Goal: Task Accomplishment & Management: Manage account settings

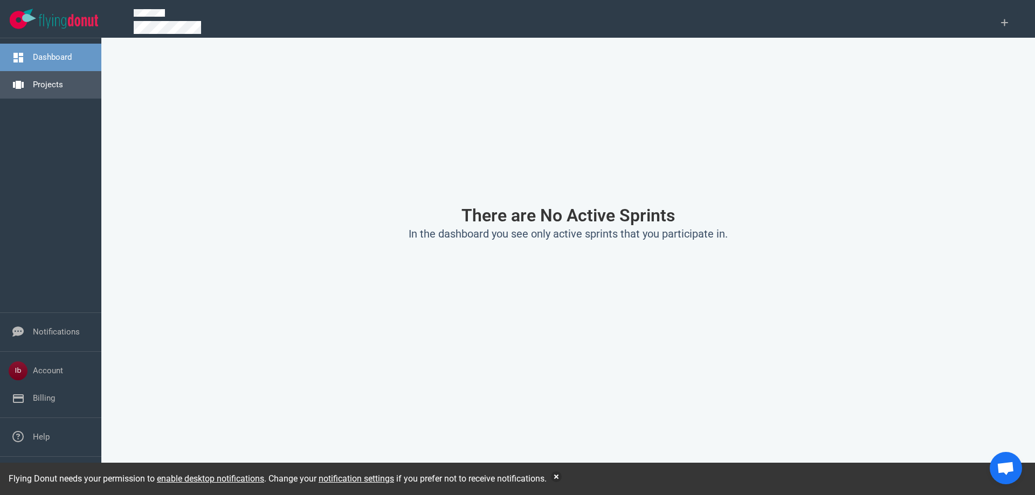
click at [37, 89] on link "Projects" at bounding box center [48, 85] width 30 height 10
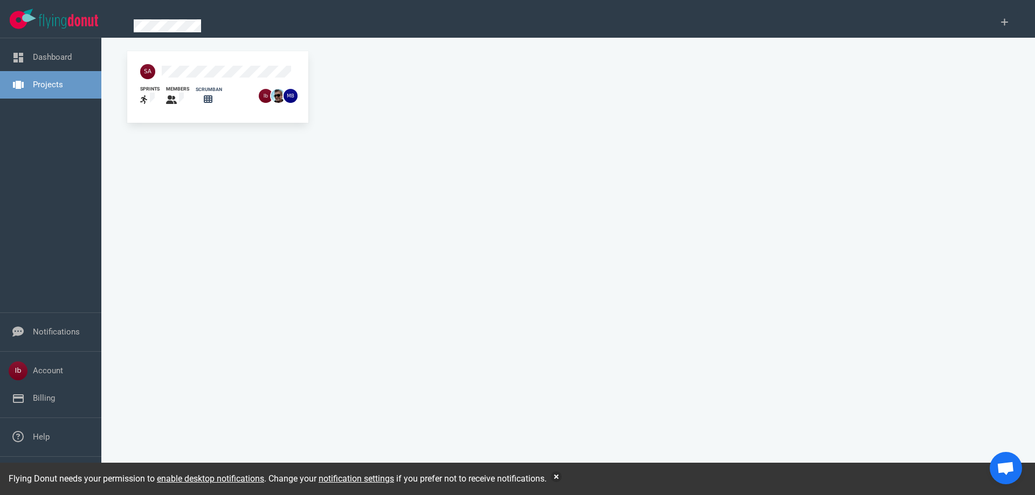
click at [184, 63] on div at bounding box center [196, 72] width 125 height 28
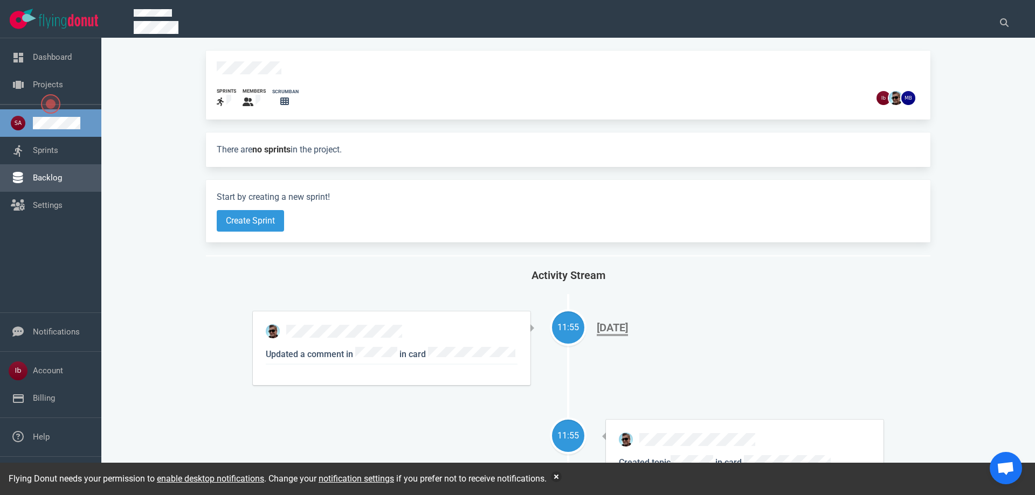
click at [54, 183] on link "Backlog" at bounding box center [47, 178] width 29 height 10
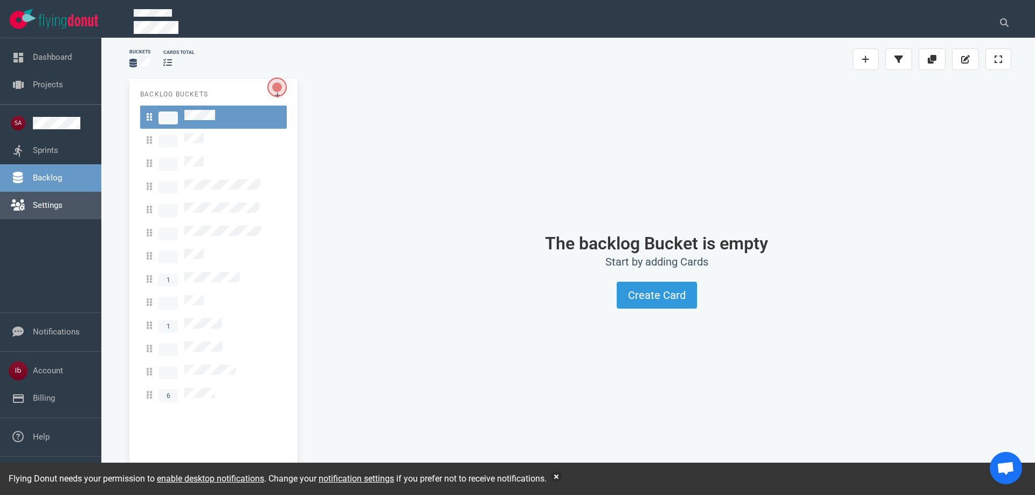
click at [43, 202] on link "Settings" at bounding box center [48, 205] width 30 height 10
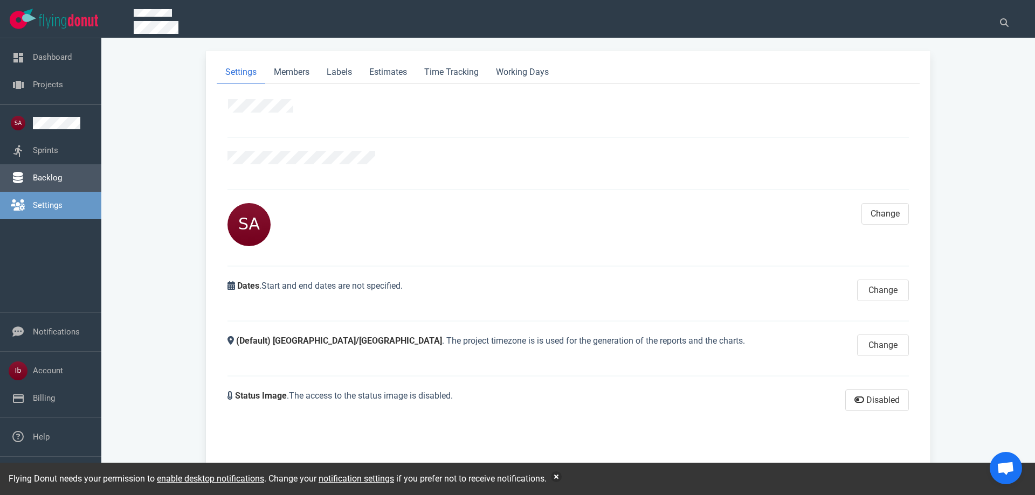
click at [62, 173] on link "Backlog" at bounding box center [47, 178] width 29 height 10
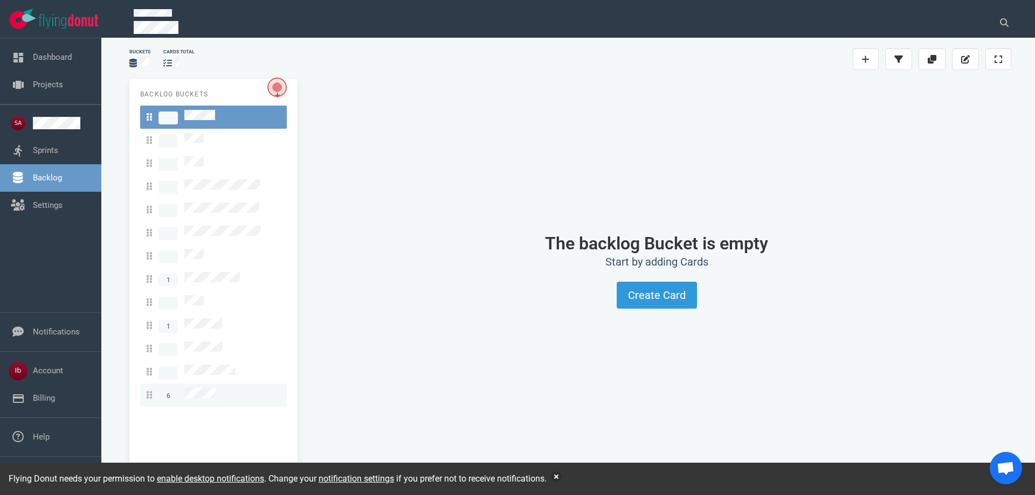
click at [203, 384] on link "6" at bounding box center [213, 395] width 147 height 23
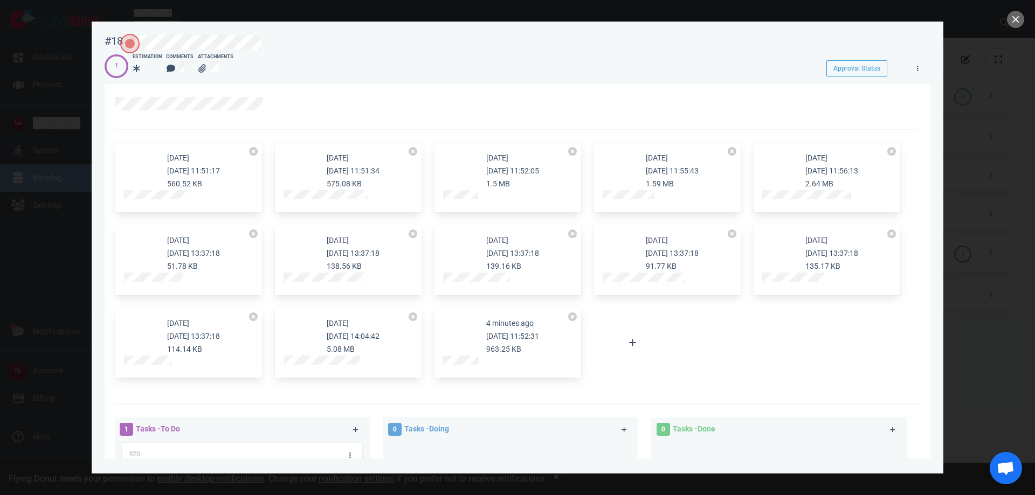
scroll to position [323, 0]
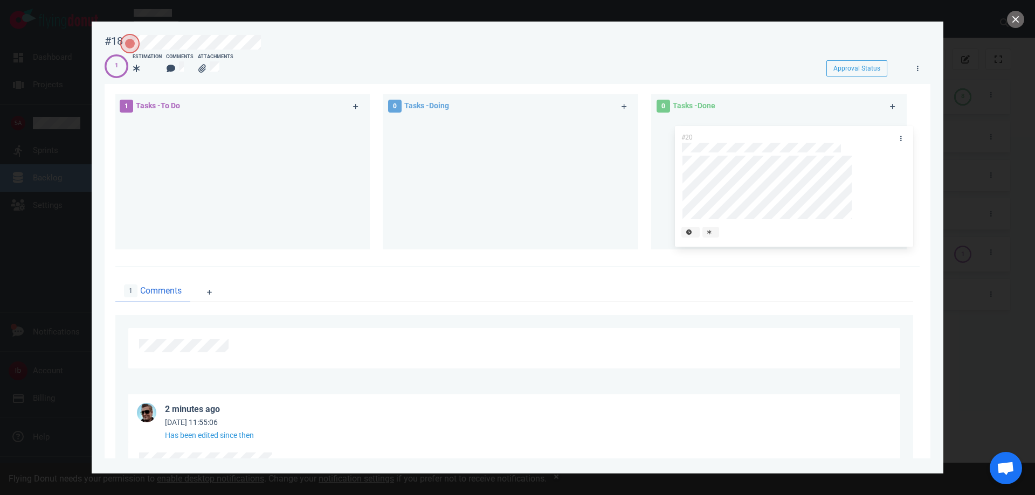
drag, startPoint x: 276, startPoint y: 131, endPoint x: 835, endPoint y: 137, distance: 559.3
click at [835, 137] on div "1 Tasks - To Do #20 #20 0 Tasks - Doing 0 Tasks - Done" at bounding box center [514, 174] width 810 height 172
click at [675, 227] on div at bounding box center [674, 225] width 8 height 9
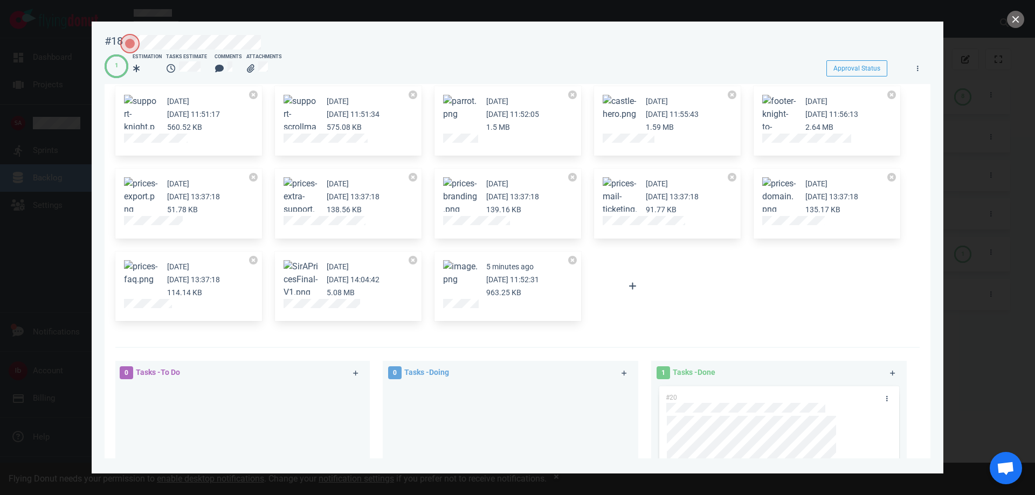
scroll to position [54, 0]
click at [464, 272] on button "Zoom image" at bounding box center [460, 276] width 34 height 26
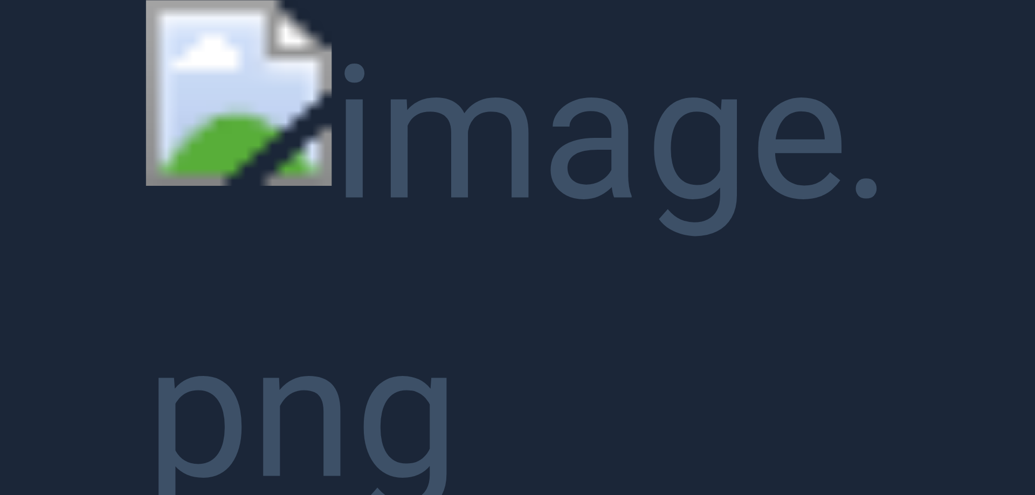
click at [76, 163] on button "Unzoom image" at bounding box center [517, 247] width 1035 height 495
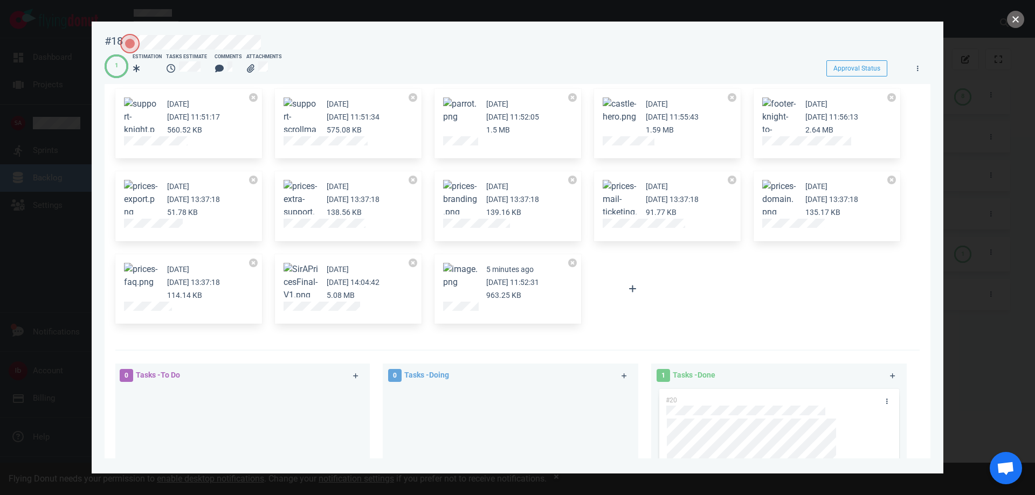
click at [1022, 14] on button "close" at bounding box center [1015, 19] width 17 height 17
